Goal: Task Accomplishment & Management: Use online tool/utility

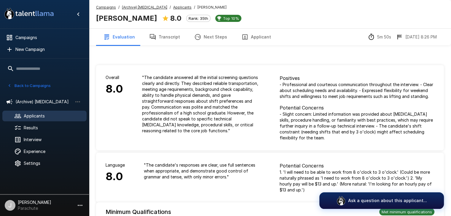
drag, startPoint x: 32, startPoint y: 117, endPoint x: 37, endPoint y: 115, distance: 5.1
click at [32, 116] on span "Applicants" at bounding box center [53, 116] width 58 height 6
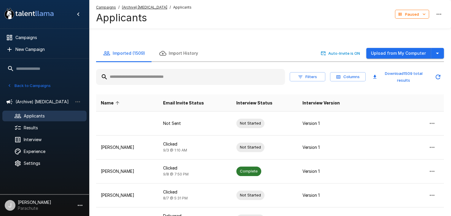
click at [144, 75] on input "text" at bounding box center [190, 77] width 189 height 11
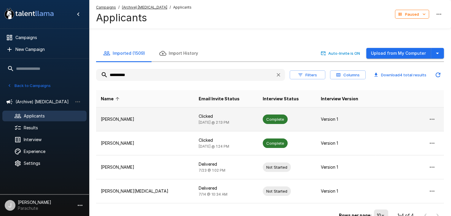
type input "**********"
click at [145, 118] on p "[PERSON_NAME]" at bounding box center [145, 120] width 88 height 6
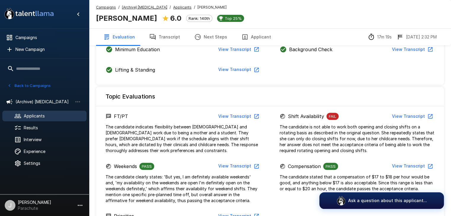
scroll to position [237, 0]
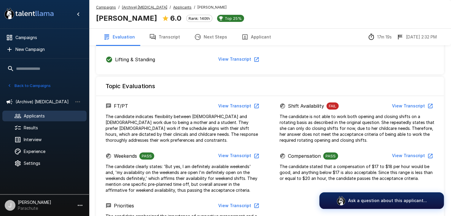
click at [407, 105] on button "View Transcript" at bounding box center [412, 106] width 45 height 11
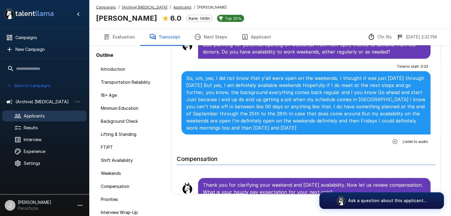
scroll to position [1073, 0]
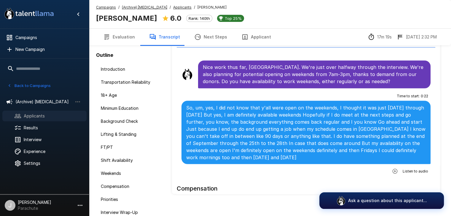
click at [34, 115] on span "Applicants" at bounding box center [53, 116] width 58 height 6
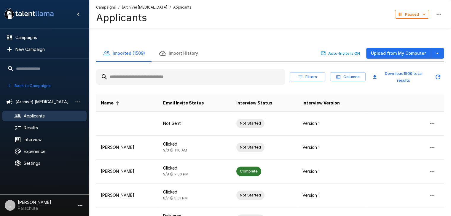
click at [121, 78] on input "text" at bounding box center [190, 77] width 189 height 11
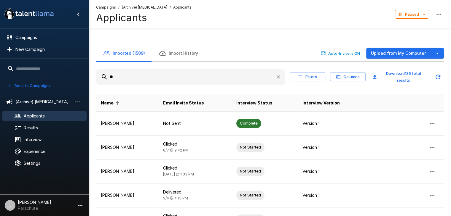
type input "*"
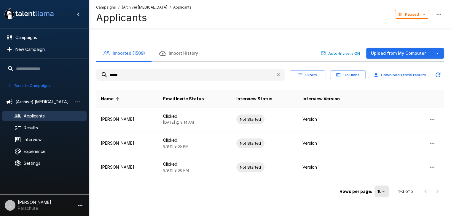
drag, startPoint x: 134, startPoint y: 75, endPoint x: 81, endPoint y: 85, distance: 54.1
click at [95, 75] on div "Imported (1509) Import History Auto-Invite is ON Upload from My Computer ***** …" at bounding box center [270, 122] width 362 height 154
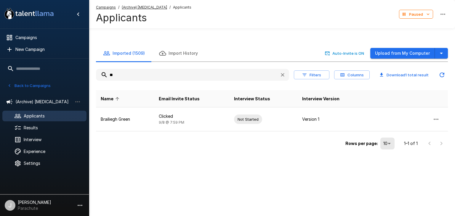
type input "*"
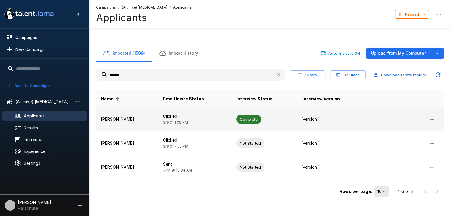
type input "******"
click at [191, 120] on td "Clicked [DATE] 1:08 PM" at bounding box center [194, 120] width 73 height 24
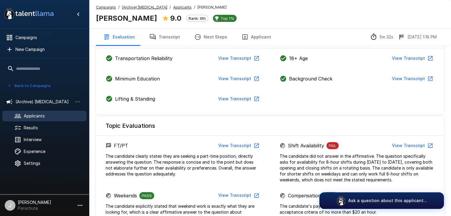
scroll to position [178, 0]
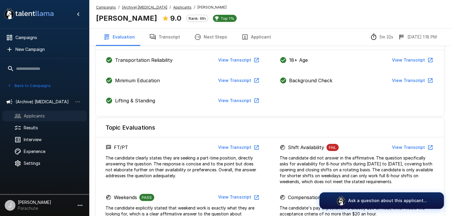
click at [47, 114] on span "Applicants" at bounding box center [53, 116] width 58 height 6
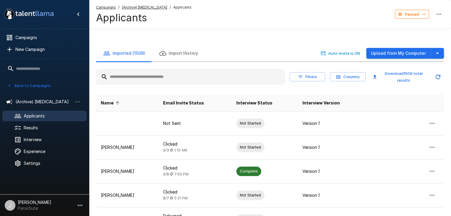
click at [130, 79] on input "text" at bounding box center [190, 77] width 189 height 11
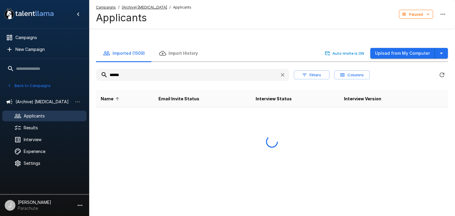
type input "*******"
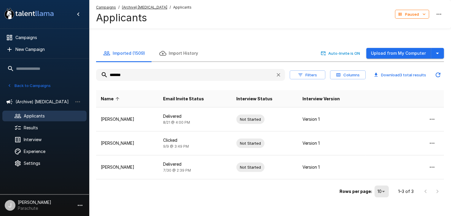
drag, startPoint x: 128, startPoint y: 72, endPoint x: 81, endPoint y: 78, distance: 47.5
click at [89, 77] on div ".st0{fill:#FFFFFF;} .st1{fill:#76a4ed;} Campaigns New Campaign Active 13 Assist…" at bounding box center [270, 118] width 362 height 209
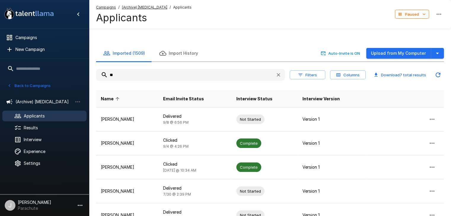
type input "*"
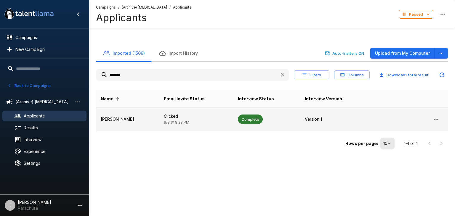
type input "*******"
click at [149, 119] on td "[PERSON_NAME]" at bounding box center [127, 120] width 63 height 24
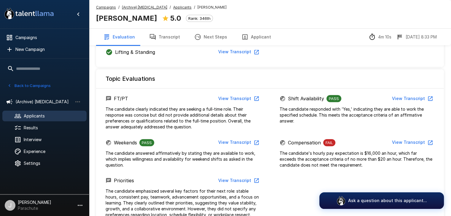
scroll to position [267, 0]
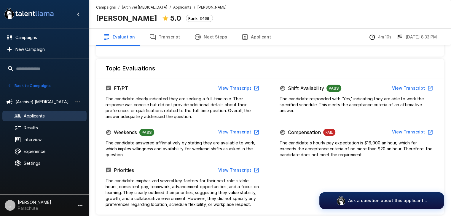
click at [39, 113] on span "Applicants" at bounding box center [53, 116] width 58 height 6
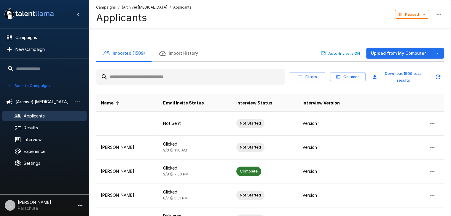
click at [144, 80] on input "text" at bounding box center [190, 77] width 189 height 11
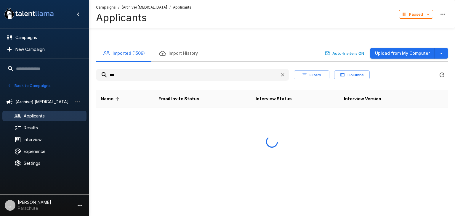
type input "***"
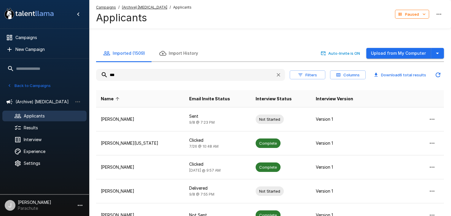
drag, startPoint x: 130, startPoint y: 74, endPoint x: 85, endPoint y: 77, distance: 44.9
click at [89, 75] on div ".st0{fill:#FFFFFF;} .st1{fill:#76a4ed;} Campaigns New Campaign Active 13 Assist…" at bounding box center [270, 154] width 362 height 281
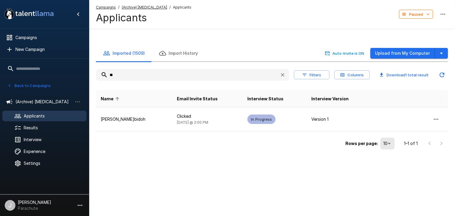
type input "*"
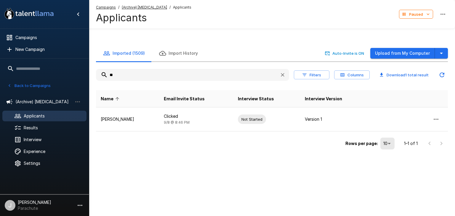
type input "*"
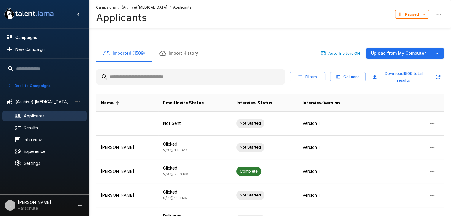
click at [138, 71] on div at bounding box center [190, 77] width 189 height 16
click at [138, 74] on input "text" at bounding box center [190, 77] width 189 height 11
click at [129, 73] on input "text" at bounding box center [190, 77] width 189 height 11
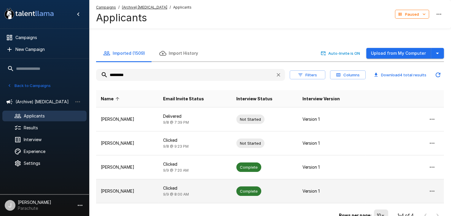
type input "*********"
click at [154, 196] on td "[PERSON_NAME]" at bounding box center [127, 192] width 62 height 24
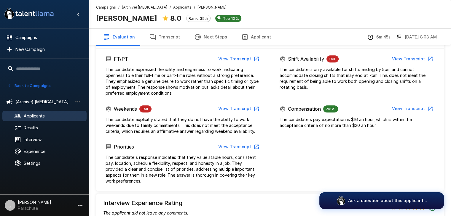
scroll to position [267, 0]
click at [34, 114] on span "Applicants" at bounding box center [53, 116] width 58 height 6
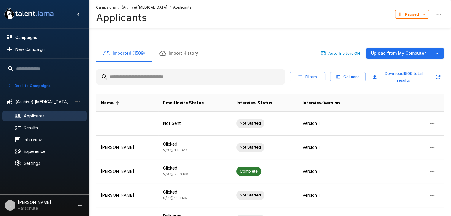
click at [146, 80] on input "text" at bounding box center [190, 77] width 189 height 11
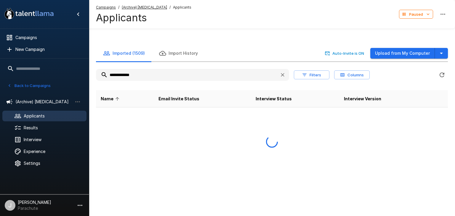
type input "**********"
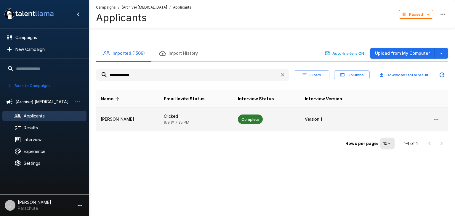
click at [120, 122] on td "[PERSON_NAME]" at bounding box center [127, 120] width 63 height 24
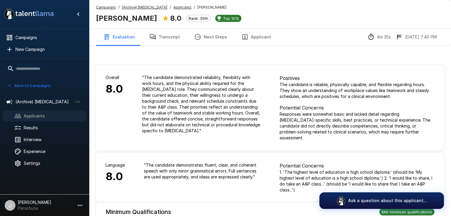
drag, startPoint x: 44, startPoint y: 117, endPoint x: 47, endPoint y: 115, distance: 3.2
click at [44, 117] on span "Applicants" at bounding box center [53, 116] width 58 height 6
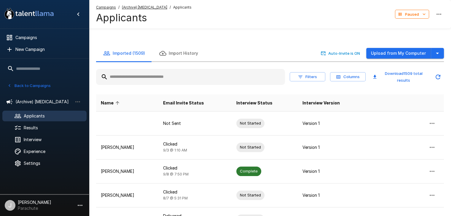
click at [141, 77] on input "text" at bounding box center [190, 77] width 189 height 11
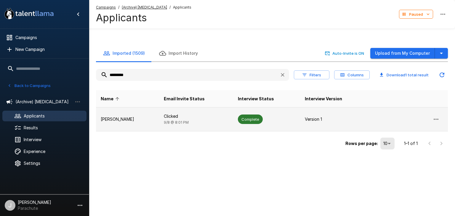
type input "*********"
click at [124, 127] on td "[PERSON_NAME]" at bounding box center [127, 120] width 63 height 24
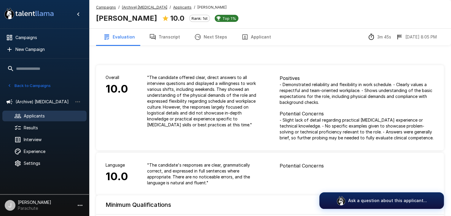
click at [39, 115] on span "Applicants" at bounding box center [53, 116] width 58 height 6
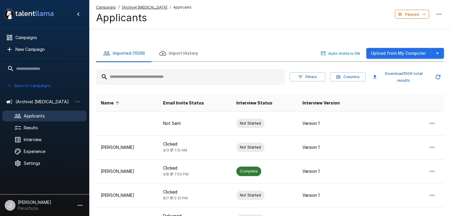
click at [137, 74] on input "text" at bounding box center [190, 77] width 189 height 11
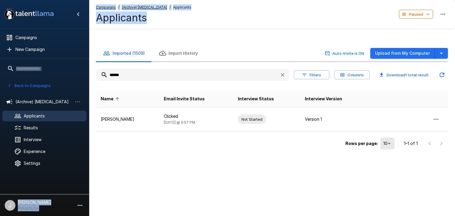
drag, startPoint x: 109, startPoint y: 71, endPoint x: 29, endPoint y: 75, distance: 80.1
click at [89, 75] on div ".st0{fill:#FFFFFF;} .st1{fill:#76a4ed;} Campaigns New Campaign Active 13 Assist…" at bounding box center [272, 94] width 366 height 161
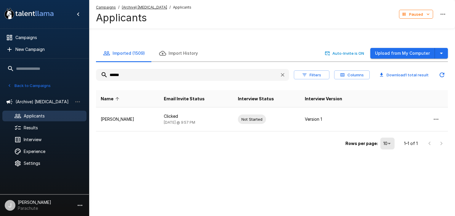
click at [127, 76] on input "******" at bounding box center [185, 75] width 179 height 11
drag, startPoint x: 134, startPoint y: 74, endPoint x: 90, endPoint y: 74, distance: 43.3
click at [90, 74] on div "Imported (1509) Import History Auto-Invite is ON Upload from My Computer ******…" at bounding box center [272, 98] width 366 height 106
type input "*********"
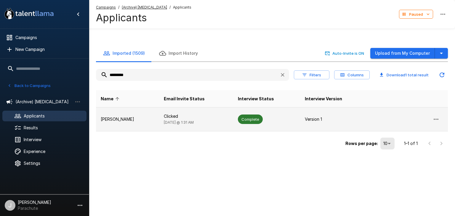
click at [143, 122] on p "[PERSON_NAME]" at bounding box center [128, 120] width 54 height 6
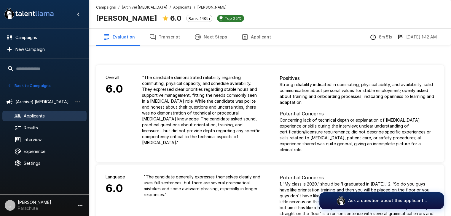
drag, startPoint x: 33, startPoint y: 119, endPoint x: 62, endPoint y: 113, distance: 29.1
click at [33, 119] on div "Applicants" at bounding box center [44, 116] width 84 height 11
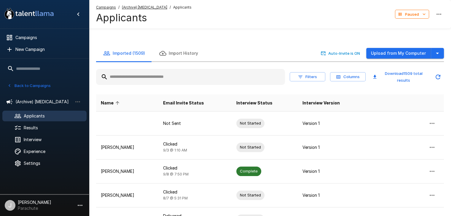
drag, startPoint x: 139, startPoint y: 75, endPoint x: 123, endPoint y: 75, distance: 15.7
click at [139, 74] on input "text" at bounding box center [190, 77] width 189 height 11
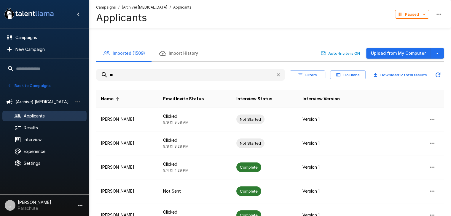
type input "*"
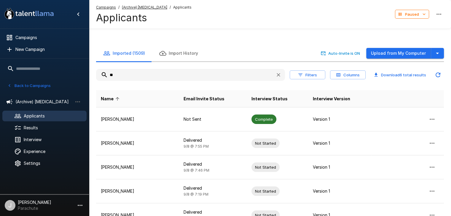
type input "*"
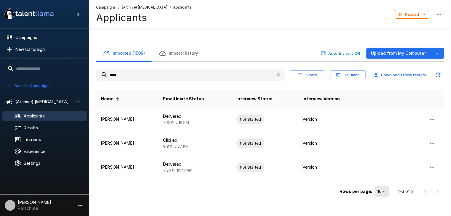
drag, startPoint x: 135, startPoint y: 74, endPoint x: 83, endPoint y: 68, distance: 53.1
click at [89, 68] on div ".st0{fill:#FFFFFF;} .st1{fill:#76a4ed;} Campaigns New Campaign Active 13 Assist…" at bounding box center [270, 118] width 362 height 209
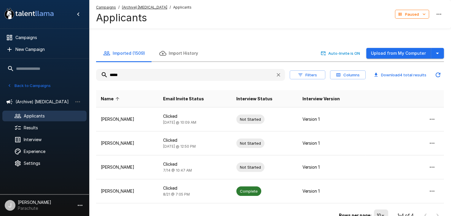
drag, startPoint x: 145, startPoint y: 71, endPoint x: 68, endPoint y: 71, distance: 77.1
click at [89, 71] on div ".st0{fill:#FFFFFF;} .st1{fill:#76a4ed;} Campaigns New Campaign Active 13 Assist…" at bounding box center [270, 130] width 362 height 233
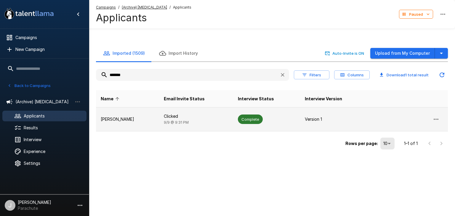
type input "*******"
click at [128, 124] on td "[PERSON_NAME]" at bounding box center [127, 120] width 63 height 24
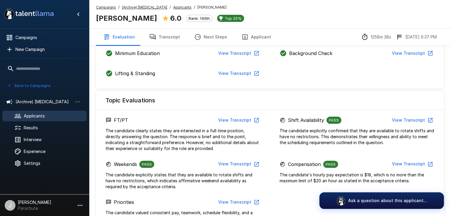
scroll to position [267, 0]
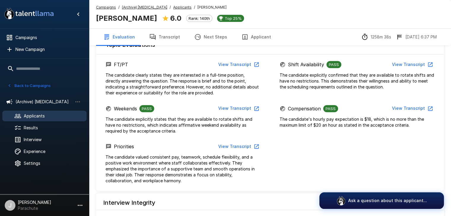
drag, startPoint x: 40, startPoint y: 117, endPoint x: 50, endPoint y: 114, distance: 10.5
click at [40, 116] on span "Applicants" at bounding box center [53, 116] width 58 height 6
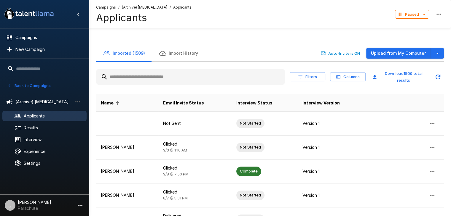
click at [138, 78] on input "text" at bounding box center [190, 77] width 189 height 11
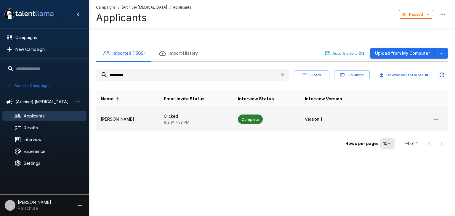
type input "*********"
click at [143, 121] on p "[PERSON_NAME]" at bounding box center [128, 120] width 54 height 6
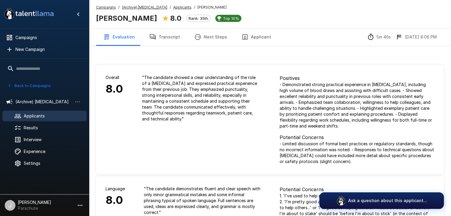
click at [42, 113] on span "Applicants" at bounding box center [53, 116] width 58 height 6
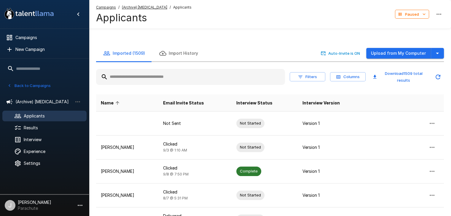
click at [146, 79] on input "text" at bounding box center [190, 77] width 189 height 11
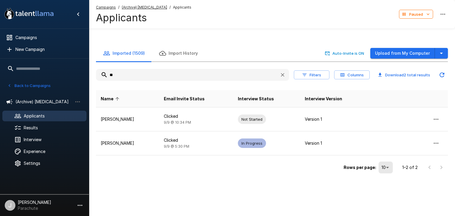
type input "*"
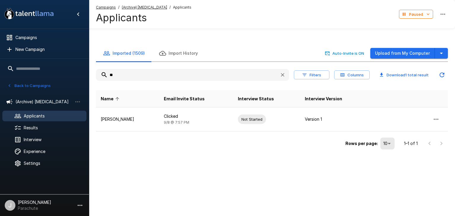
type input "*"
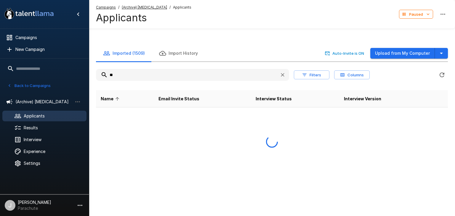
type input "*"
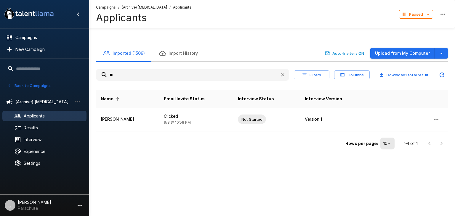
type input "*"
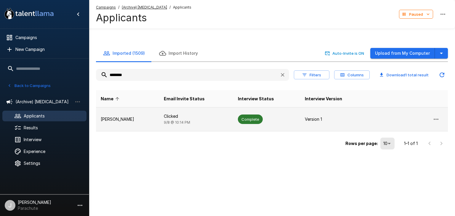
type input "********"
click at [152, 121] on p "[PERSON_NAME]" at bounding box center [128, 120] width 54 height 6
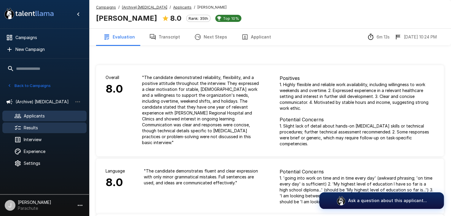
drag, startPoint x: 35, startPoint y: 115, endPoint x: 39, endPoint y: 123, distance: 8.5
click at [36, 114] on span "Applicants" at bounding box center [53, 116] width 58 height 6
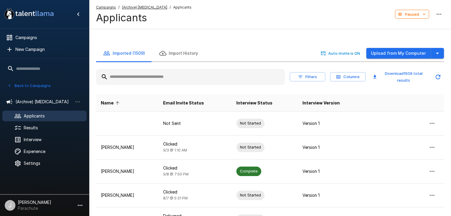
click at [133, 80] on input "text" at bounding box center [190, 77] width 189 height 11
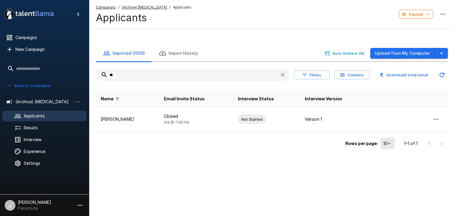
type input "*"
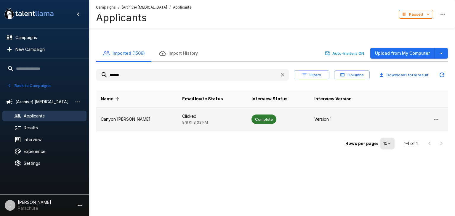
type input "******"
click at [143, 112] on td "Canyon [PERSON_NAME]" at bounding box center [137, 120] width 82 height 24
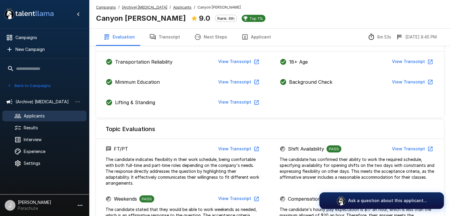
scroll to position [89, 0]
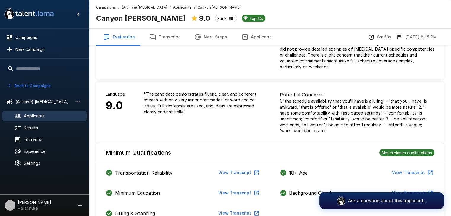
click at [36, 112] on div "Applicants" at bounding box center [44, 116] width 84 height 11
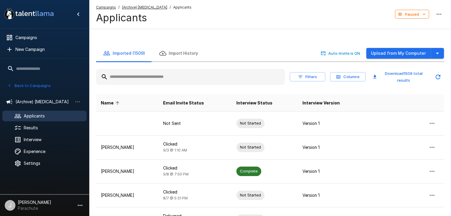
click at [136, 78] on input "text" at bounding box center [190, 77] width 189 height 11
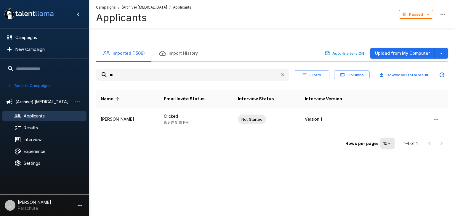
type input "*"
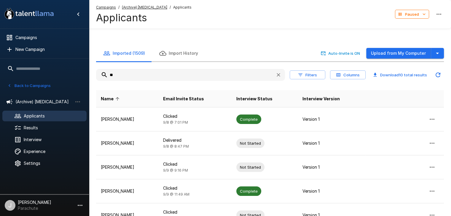
type input "*"
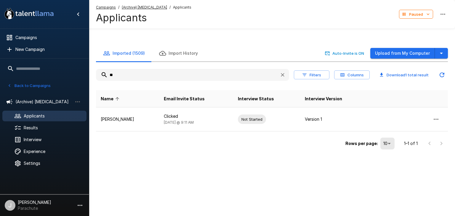
type input "*"
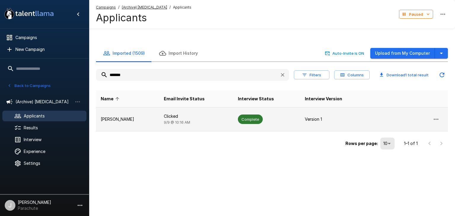
type input "*******"
click at [112, 124] on td "[PERSON_NAME]" at bounding box center [127, 120] width 63 height 24
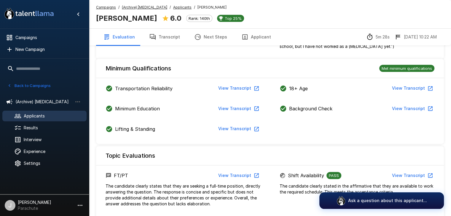
scroll to position [119, 0]
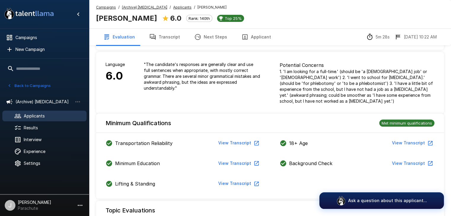
click at [37, 117] on span "Applicants" at bounding box center [53, 116] width 58 height 6
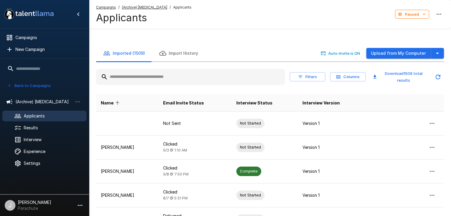
click at [136, 76] on input "text" at bounding box center [190, 77] width 189 height 11
type input "*"
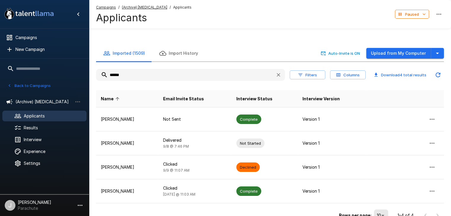
drag, startPoint x: 136, startPoint y: 72, endPoint x: 21, endPoint y: 106, distance: 119.7
click at [89, 69] on div ".st0{fill:#FFFFFF;} .st1{fill:#76a4ed;} Campaigns New Campaign Active 13 Assist…" at bounding box center [270, 130] width 362 height 233
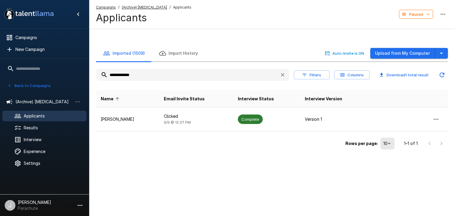
type input "**********"
click at [167, 133] on div "Rows per page: 10 ** 1–1 of 1" at bounding box center [272, 142] width 352 height 20
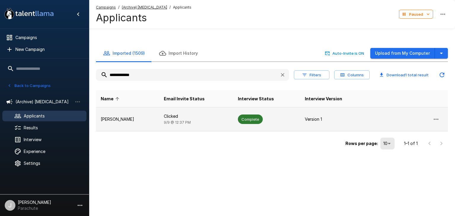
click at [167, 120] on span "[DATE] 12:37 PM" at bounding box center [177, 122] width 27 height 4
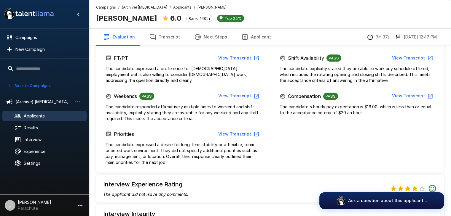
scroll to position [237, 0]
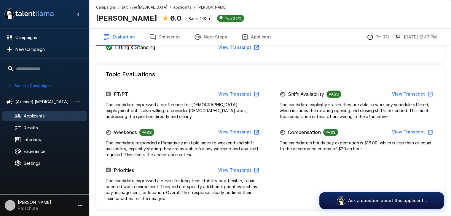
click at [55, 114] on span "Applicants" at bounding box center [53, 116] width 58 height 6
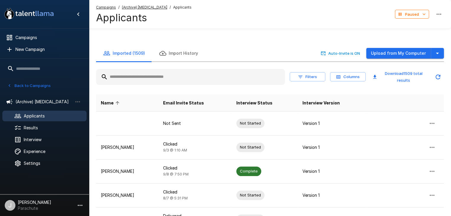
click at [136, 77] on input "text" at bounding box center [190, 77] width 189 height 11
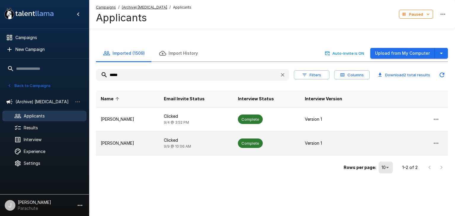
type input "*****"
click at [155, 139] on td "[PERSON_NAME]" at bounding box center [127, 144] width 63 height 24
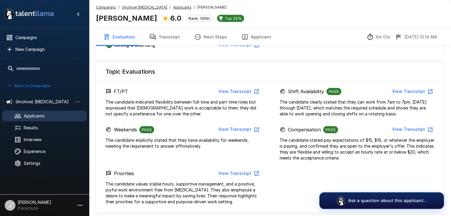
scroll to position [296, 0]
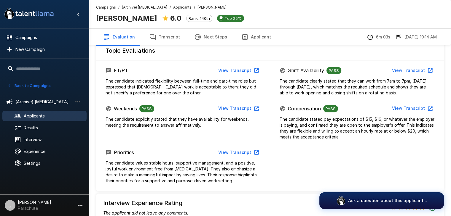
click at [34, 115] on span "Applicants" at bounding box center [53, 116] width 58 height 6
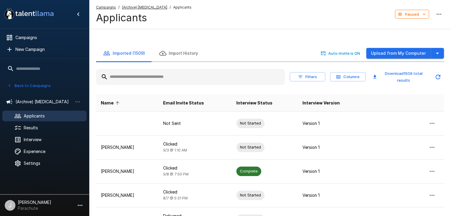
drag, startPoint x: 139, startPoint y: 79, endPoint x: 138, endPoint y: 82, distance: 3.5
click at [139, 79] on input "text" at bounding box center [190, 77] width 189 height 11
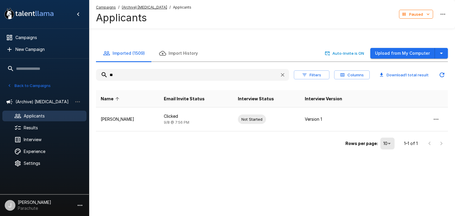
type input "*"
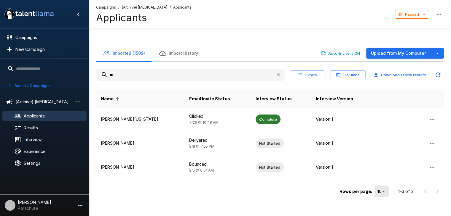
type input "*"
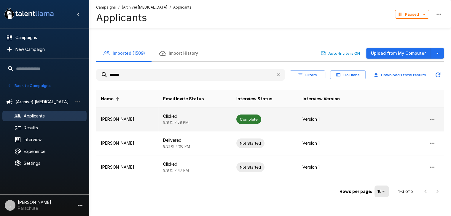
type input "******"
click at [148, 113] on td "[PERSON_NAME]" at bounding box center [127, 120] width 62 height 24
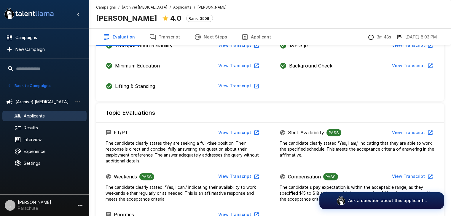
scroll to position [267, 0]
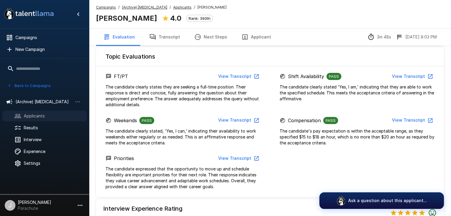
click at [56, 114] on span "Applicants" at bounding box center [53, 116] width 58 height 6
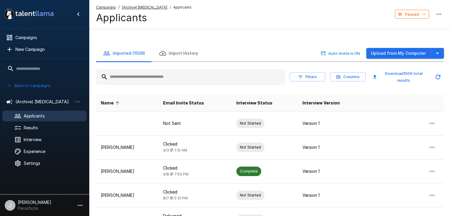
click at [145, 80] on input "text" at bounding box center [190, 77] width 189 height 11
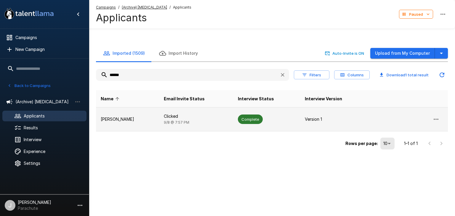
type input "******"
click at [117, 126] on td "[PERSON_NAME]" at bounding box center [127, 120] width 63 height 24
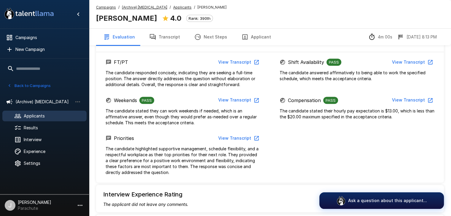
scroll to position [267, 0]
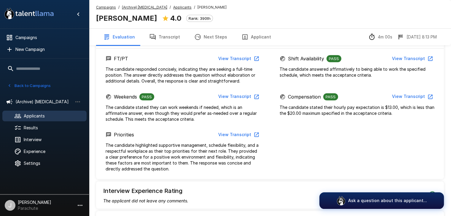
click at [43, 114] on span "Applicants" at bounding box center [53, 116] width 58 height 6
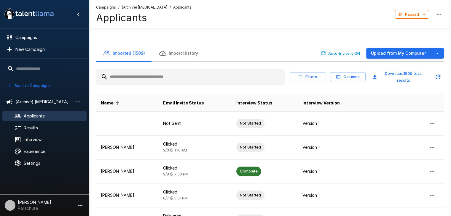
click at [125, 73] on input "text" at bounding box center [190, 77] width 189 height 11
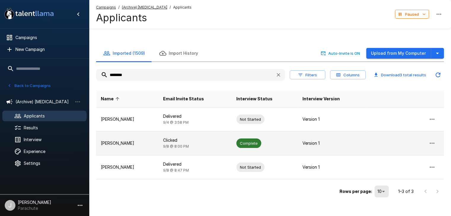
type input "********"
click at [166, 147] on td "Clicked [DATE] 8:00 PM" at bounding box center [194, 144] width 73 height 24
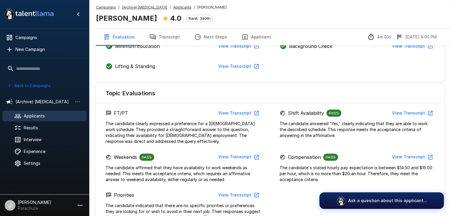
scroll to position [237, 0]
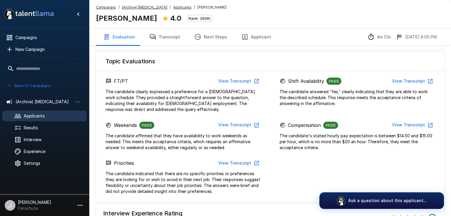
click at [23, 120] on div "Applicants" at bounding box center [44, 116] width 84 height 11
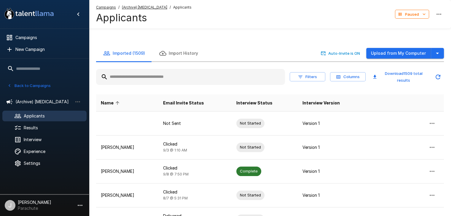
click at [139, 76] on input "text" at bounding box center [190, 77] width 189 height 11
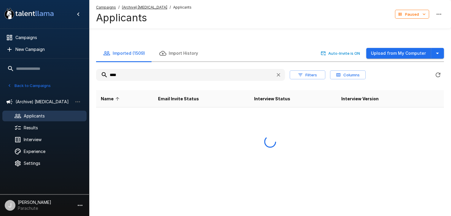
type input "*****"
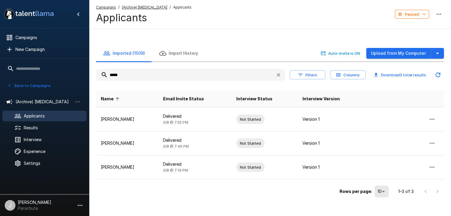
drag, startPoint x: 139, startPoint y: 73, endPoint x: 99, endPoint y: 75, distance: 40.1
click at [99, 75] on input "*****" at bounding box center [183, 75] width 175 height 11
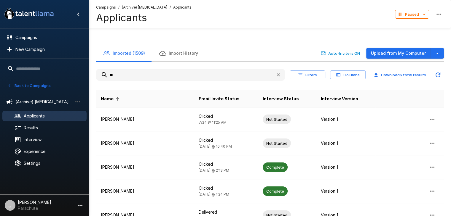
type input "*"
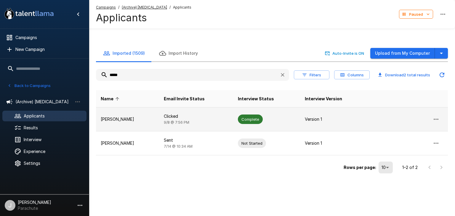
type input "*****"
click at [127, 118] on p "[PERSON_NAME]" at bounding box center [128, 120] width 54 height 6
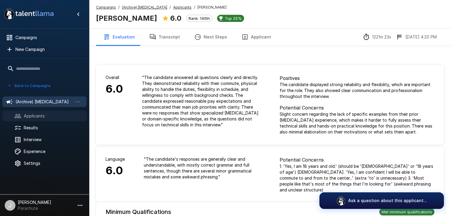
drag, startPoint x: 39, startPoint y: 120, endPoint x: 85, endPoint y: 103, distance: 49.1
click at [39, 119] on div "Applicants" at bounding box center [44, 116] width 84 height 11
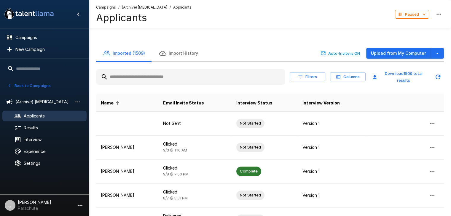
click at [117, 79] on input "text" at bounding box center [190, 77] width 189 height 11
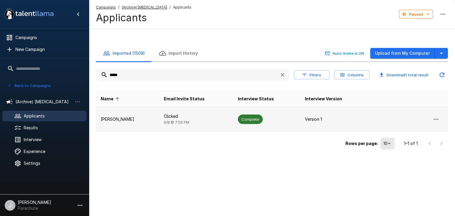
type input "*****"
click at [192, 112] on td "Clicked [DATE] 7:56 PM" at bounding box center [196, 120] width 74 height 24
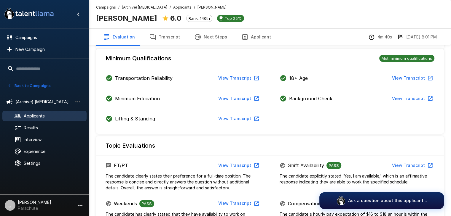
scroll to position [148, 0]
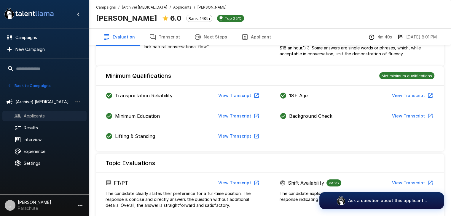
click at [45, 113] on span "Applicants" at bounding box center [53, 116] width 58 height 6
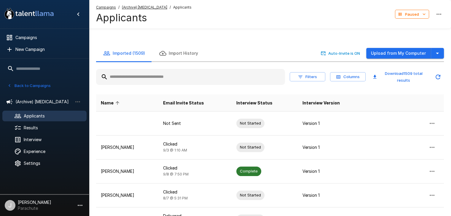
click at [146, 73] on input "text" at bounding box center [190, 77] width 189 height 11
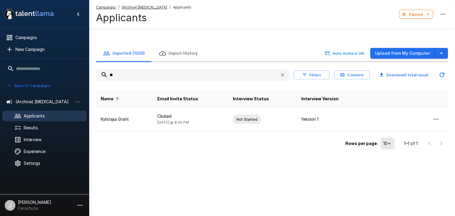
type input "*"
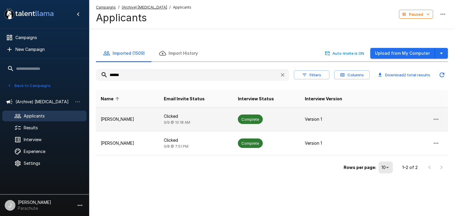
type input "******"
click at [136, 122] on td "[PERSON_NAME]" at bounding box center [127, 120] width 63 height 24
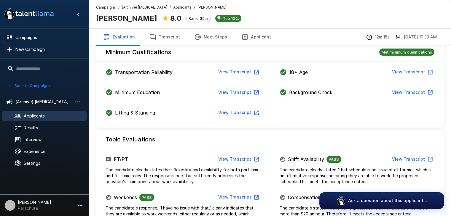
scroll to position [30, 0]
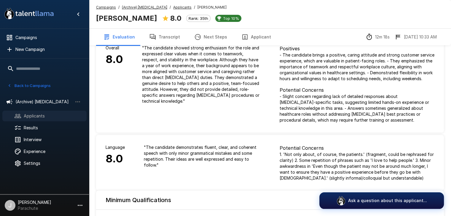
click at [44, 114] on span "Applicants" at bounding box center [53, 116] width 58 height 6
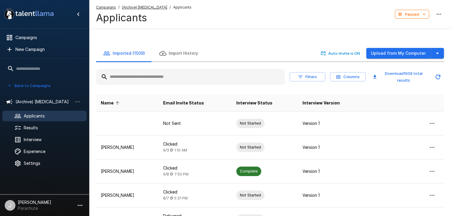
click at [149, 73] on input "text" at bounding box center [190, 77] width 189 height 11
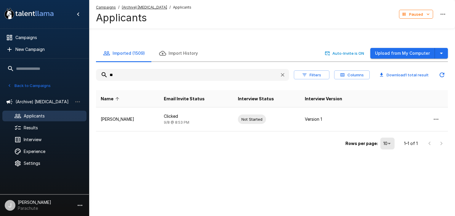
type input "*"
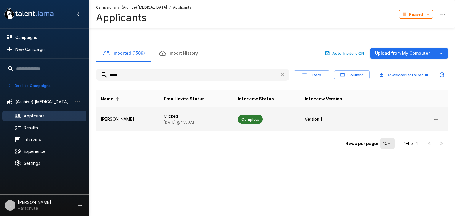
type input "*****"
click at [137, 124] on td "[PERSON_NAME]" at bounding box center [127, 120] width 63 height 24
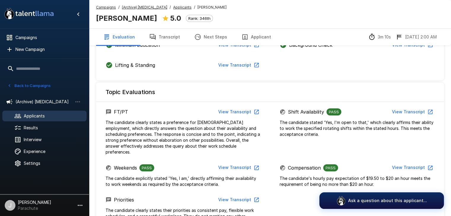
scroll to position [237, 0]
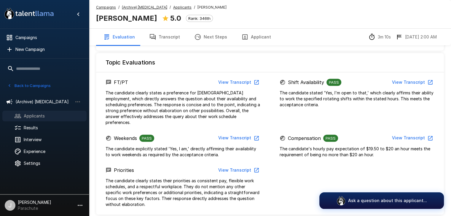
drag, startPoint x: 58, startPoint y: 115, endPoint x: 85, endPoint y: 110, distance: 28.4
click at [58, 114] on span "Applicants" at bounding box center [53, 116] width 58 height 6
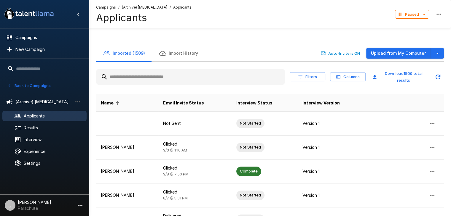
click at [135, 76] on input "text" at bounding box center [190, 77] width 189 height 11
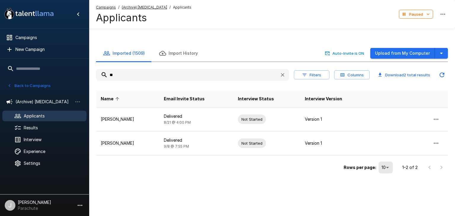
type input "*"
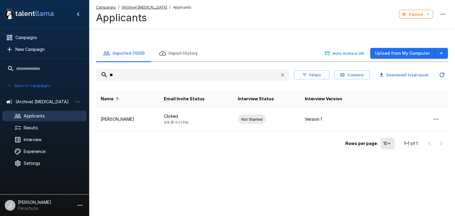
type input "*"
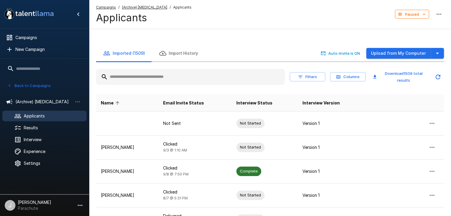
click at [119, 83] on div at bounding box center [190, 77] width 189 height 16
click at [157, 76] on input "text" at bounding box center [190, 77] width 189 height 11
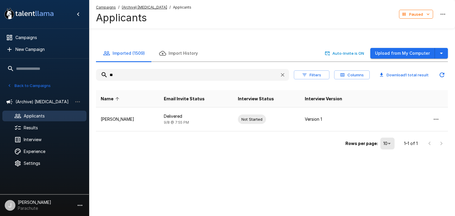
type input "*"
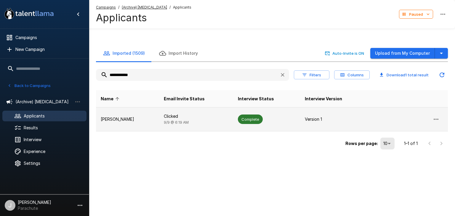
type input "**********"
click at [140, 119] on p "[PERSON_NAME]" at bounding box center [128, 120] width 54 height 6
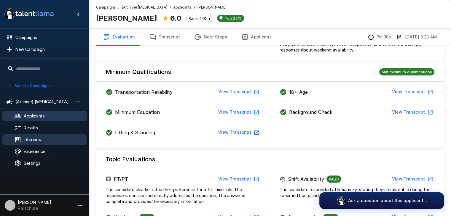
scroll to position [178, 0]
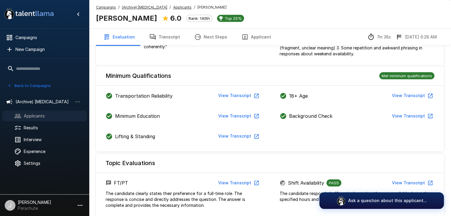
click at [50, 111] on div "Applicants" at bounding box center [44, 116] width 84 height 11
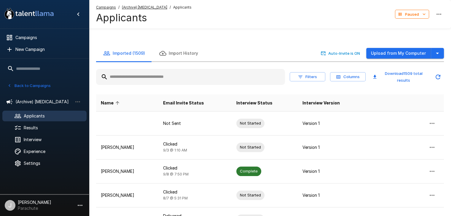
click at [130, 79] on input "text" at bounding box center [190, 77] width 189 height 11
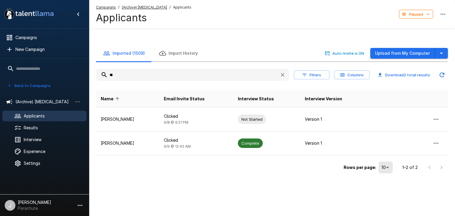
type input "*"
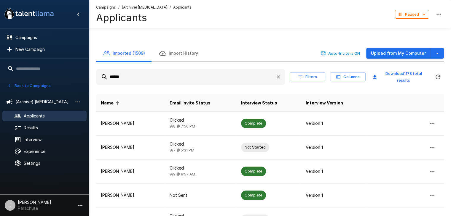
type input "*******"
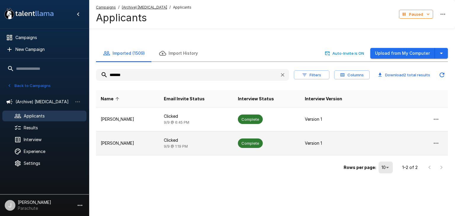
click at [142, 141] on p "[PERSON_NAME]" at bounding box center [128, 144] width 54 height 6
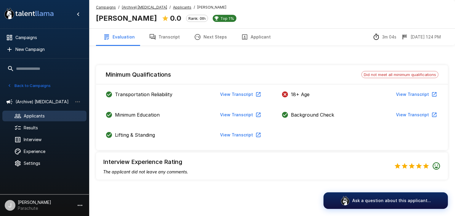
click at [44, 115] on span "Applicants" at bounding box center [53, 116] width 58 height 6
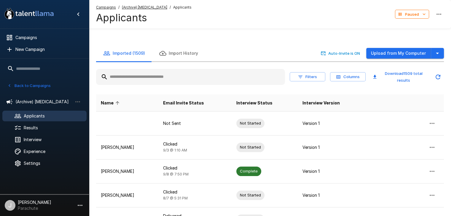
click at [138, 77] on input "text" at bounding box center [190, 77] width 189 height 11
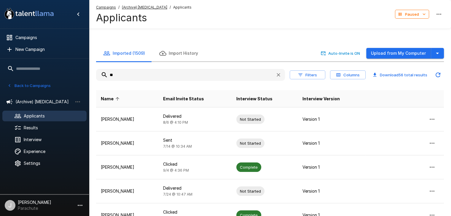
type input "*"
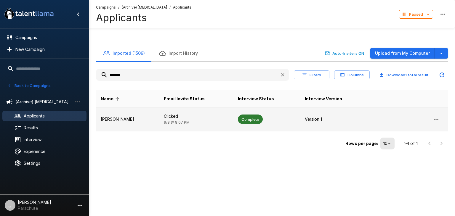
type input "*******"
click at [159, 123] on td "Clicked [DATE] 8:07 PM" at bounding box center [196, 120] width 74 height 24
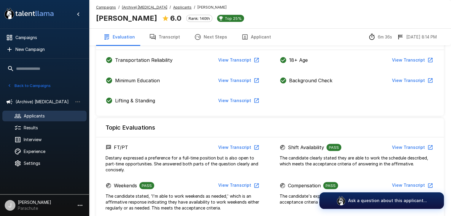
scroll to position [237, 0]
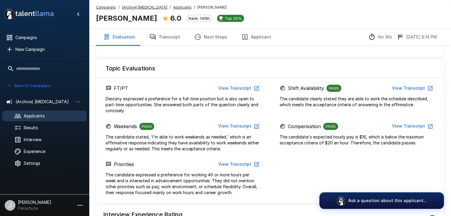
click at [36, 115] on span "Applicants" at bounding box center [53, 116] width 58 height 6
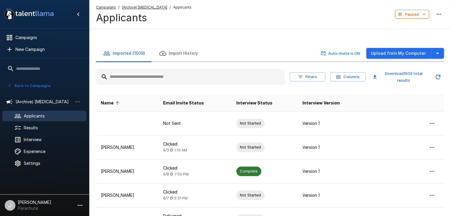
drag, startPoint x: 131, startPoint y: 74, endPoint x: 129, endPoint y: 82, distance: 7.3
click at [130, 75] on input "text" at bounding box center [190, 77] width 189 height 11
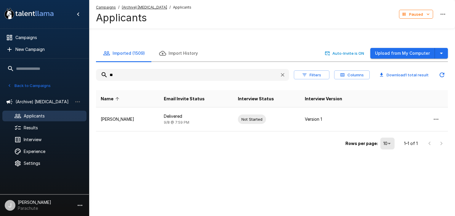
type input "*"
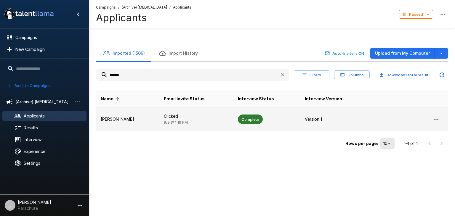
type input "******"
click at [137, 118] on p "[PERSON_NAME]" at bounding box center [128, 120] width 54 height 6
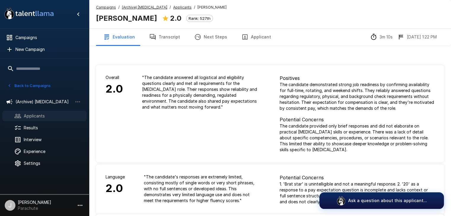
click at [38, 112] on div "Applicants" at bounding box center [44, 116] width 84 height 11
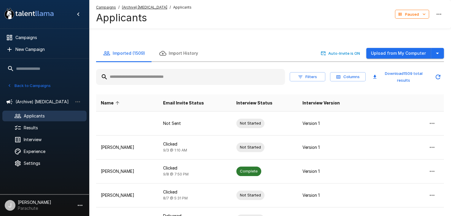
click at [160, 69] on div at bounding box center [190, 77] width 189 height 16
click at [155, 76] on input "text" at bounding box center [190, 77] width 189 height 11
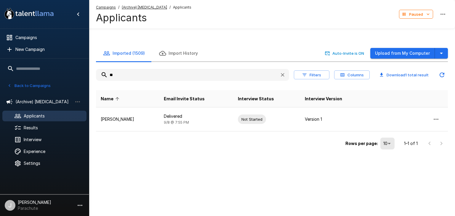
type input "*"
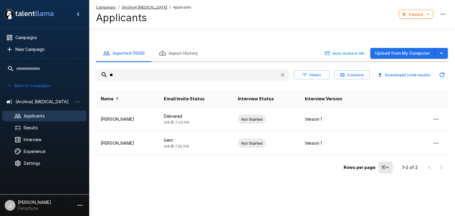
type input "*"
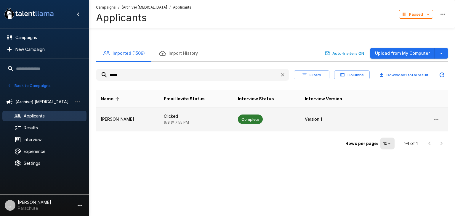
type input "*****"
click at [143, 126] on td "[PERSON_NAME]" at bounding box center [127, 120] width 63 height 24
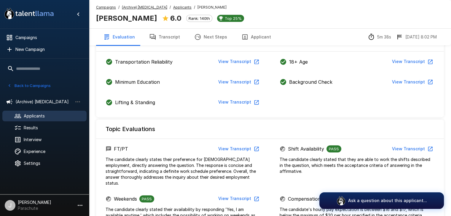
scroll to position [119, 0]
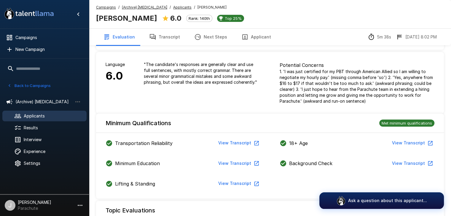
click at [44, 114] on span "Applicants" at bounding box center [53, 116] width 58 height 6
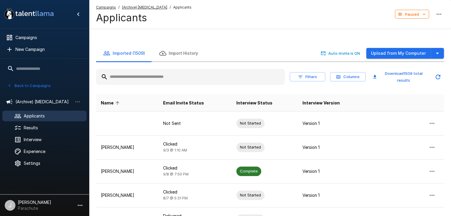
drag, startPoint x: 154, startPoint y: 79, endPoint x: 150, endPoint y: 79, distance: 3.3
click at [152, 79] on input "text" at bounding box center [190, 77] width 189 height 11
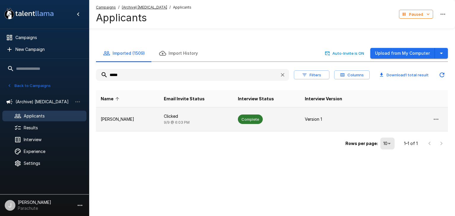
type input "*****"
click at [168, 113] on td "Clicked [DATE] 6:03 PM" at bounding box center [196, 120] width 74 height 24
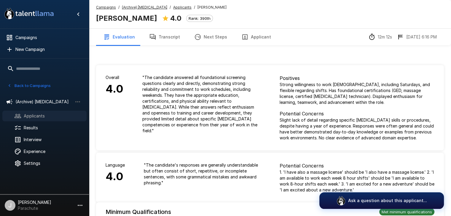
drag, startPoint x: 45, startPoint y: 113, endPoint x: 88, endPoint y: 110, distance: 43.1
click at [45, 113] on span "Applicants" at bounding box center [53, 116] width 58 height 6
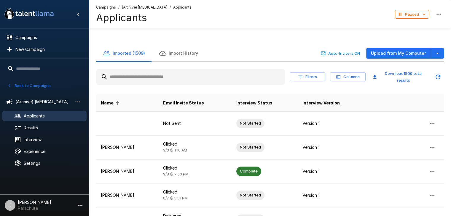
click at [141, 78] on input "text" at bounding box center [190, 77] width 189 height 11
type input "*"
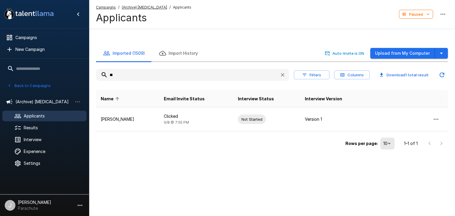
type input "*"
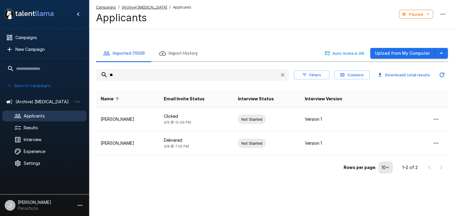
type input "*"
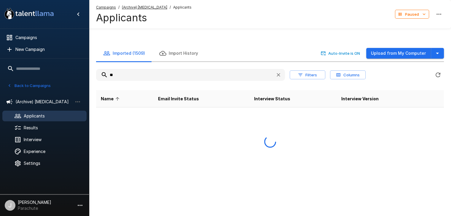
type input "*"
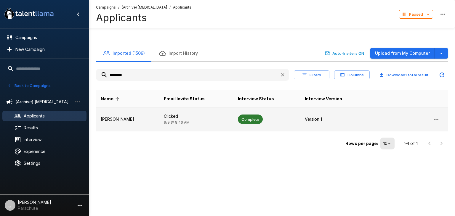
type input "********"
click at [137, 126] on td "[PERSON_NAME]" at bounding box center [127, 120] width 63 height 24
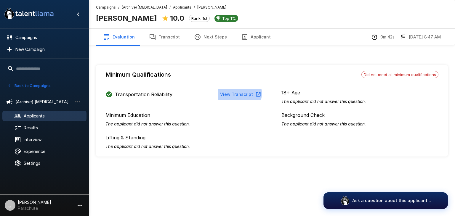
click at [240, 94] on button "View Transcript" at bounding box center [240, 94] width 45 height 11
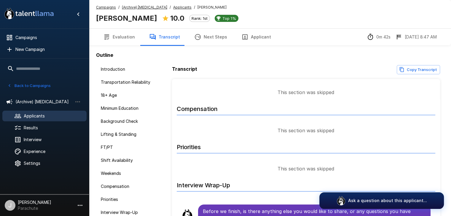
scroll to position [363, 0]
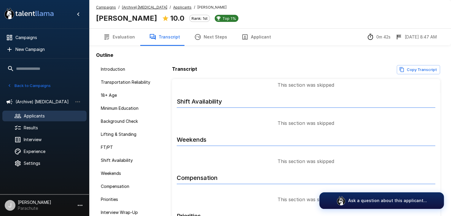
click at [35, 118] on span "Applicants" at bounding box center [53, 116] width 58 height 6
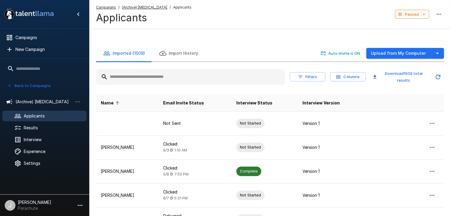
drag, startPoint x: 141, startPoint y: 79, endPoint x: 159, endPoint y: 96, distance: 25.0
click at [141, 79] on input "text" at bounding box center [190, 77] width 189 height 11
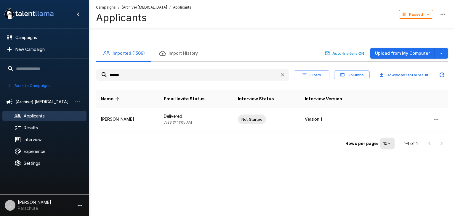
drag, startPoint x: 137, startPoint y: 74, endPoint x: 32, endPoint y: 89, distance: 105.9
click at [89, 82] on div ".st0{fill:#FFFFFF;} .st1{fill:#76a4ed;} Campaigns New Campaign Active 13 Assist…" at bounding box center [272, 94] width 366 height 161
type input "*"
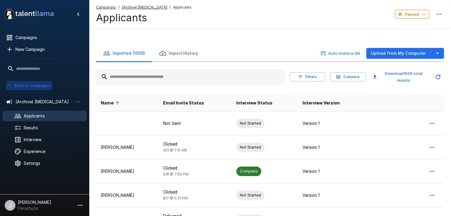
click at [32, 84] on button "Back to Campaigns" at bounding box center [29, 85] width 46 height 9
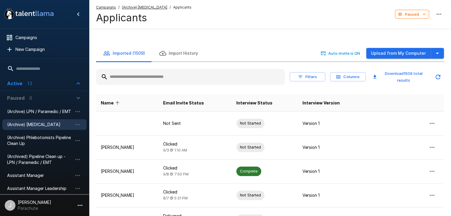
click at [23, 84] on div "Active 13" at bounding box center [19, 83] width 25 height 7
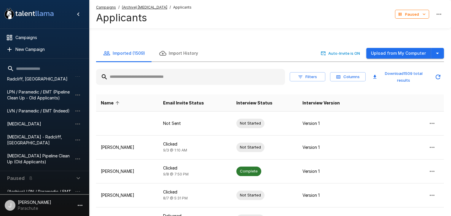
scroll to position [119, 0]
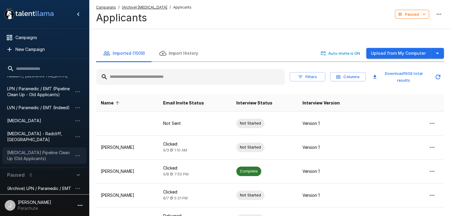
click at [37, 152] on span "[MEDICAL_DATA] Pipeline Clean Up (Old Applicants)" at bounding box center [39, 156] width 65 height 12
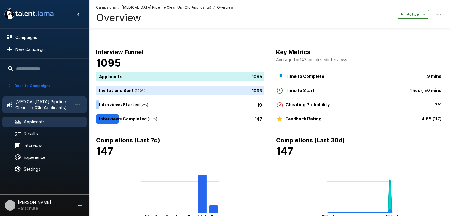
click at [46, 120] on span "Applicants" at bounding box center [53, 122] width 58 height 6
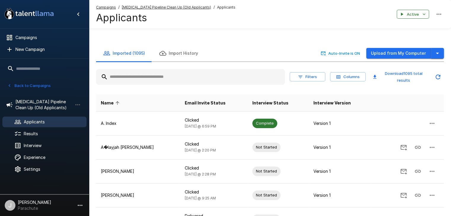
click at [439, 52] on icon "button" at bounding box center [437, 53] width 7 height 7
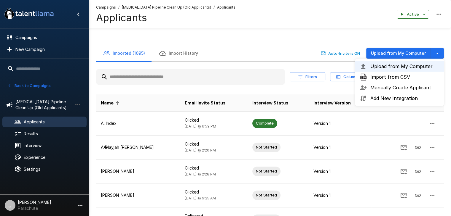
click at [395, 77] on span "Import from CSV" at bounding box center [404, 77] width 69 height 7
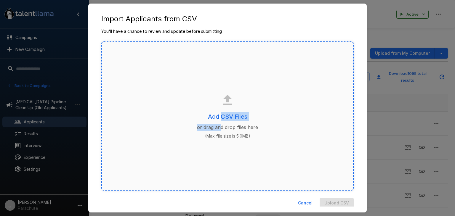
click at [218, 122] on div "Add CSV Files or drag and drop files here (Max file size is 5.0MB)" at bounding box center [227, 116] width 253 height 149
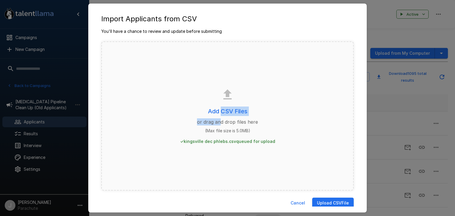
click at [323, 198] on button "Upload CSV File" at bounding box center [333, 203] width 42 height 11
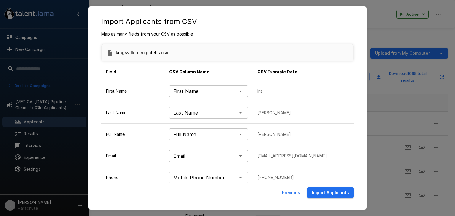
click at [334, 191] on button "Import Applicants" at bounding box center [330, 193] width 47 height 11
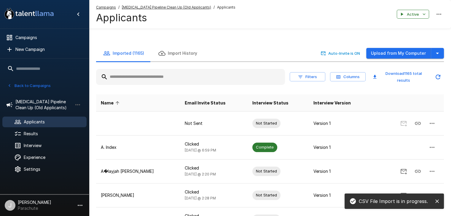
click at [35, 86] on button "Back to Campaigns" at bounding box center [29, 85] width 46 height 9
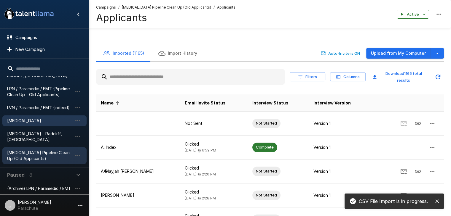
click at [25, 118] on span "[MEDICAL_DATA]" at bounding box center [39, 121] width 65 height 6
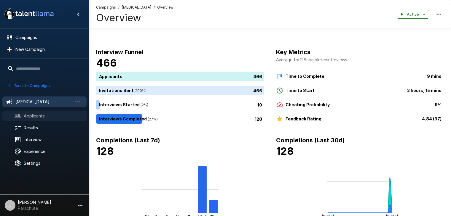
click at [32, 117] on span "Applicants" at bounding box center [53, 116] width 58 height 6
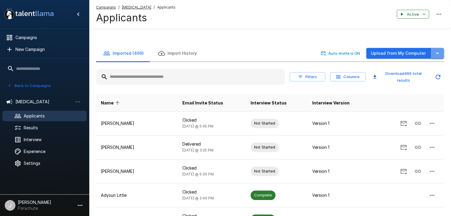
click at [441, 53] on button "button" at bounding box center [437, 53] width 13 height 11
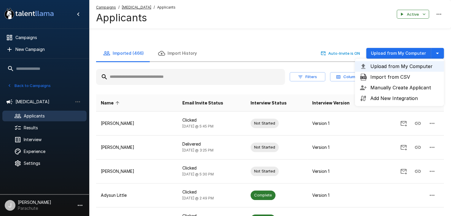
click at [401, 77] on span "Import from CSV" at bounding box center [404, 77] width 69 height 7
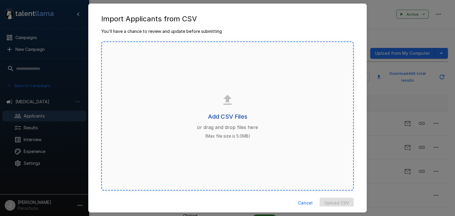
click at [222, 118] on h6 "Add CSV Files" at bounding box center [227, 116] width 39 height 9
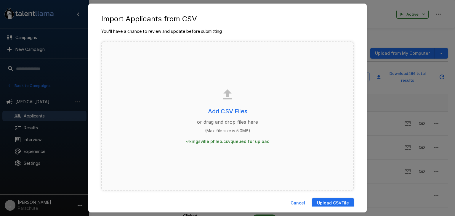
click at [321, 202] on button "Upload CSV File" at bounding box center [333, 203] width 42 height 11
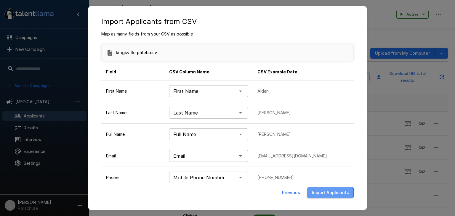
click at [331, 196] on button "Import Applicants" at bounding box center [330, 193] width 47 height 11
